Goal: Task Accomplishment & Management: Use online tool/utility

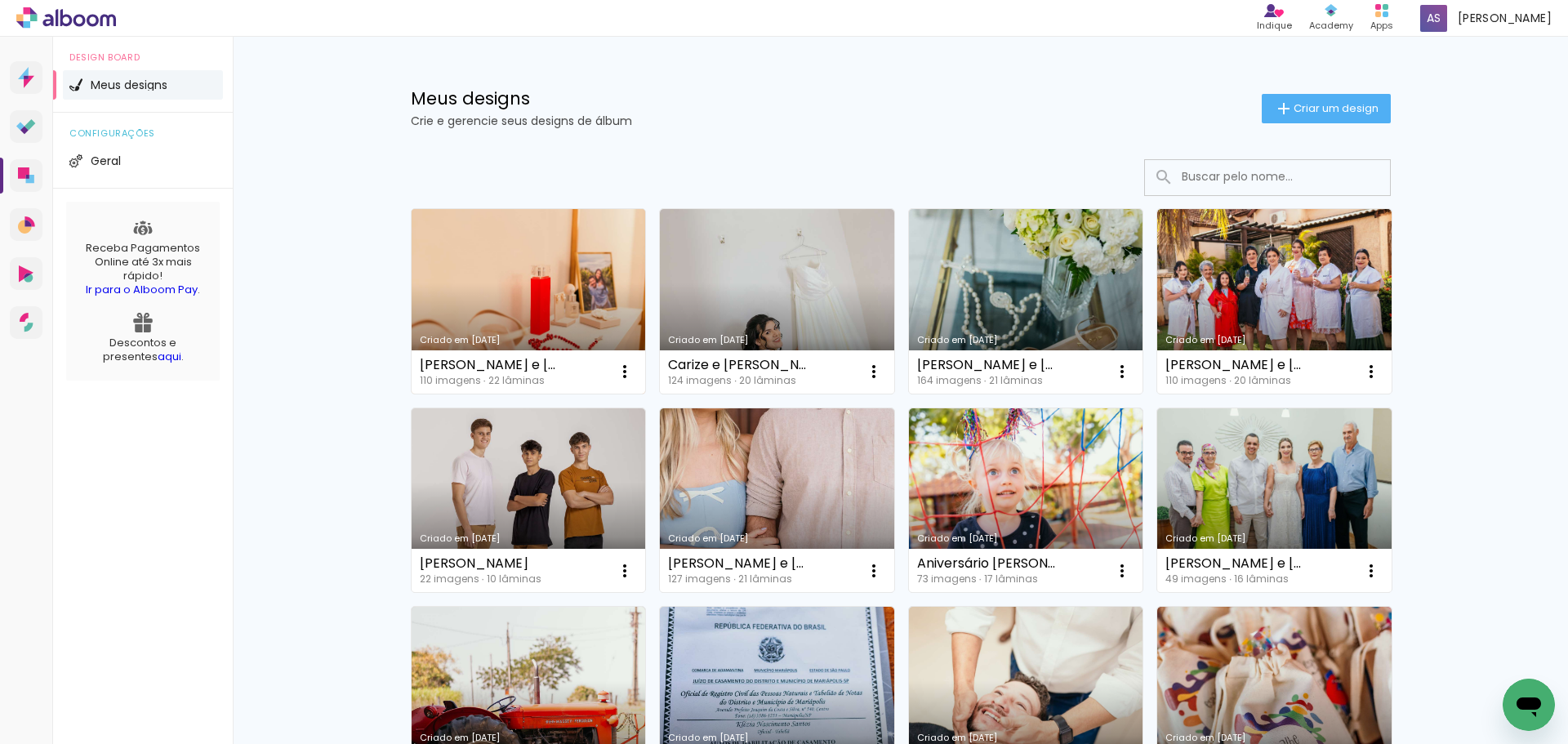
click at [545, 291] on link "Criado em 23/09/25" at bounding box center [529, 301] width 235 height 185
